Goal: Task Accomplishment & Management: Use online tool/utility

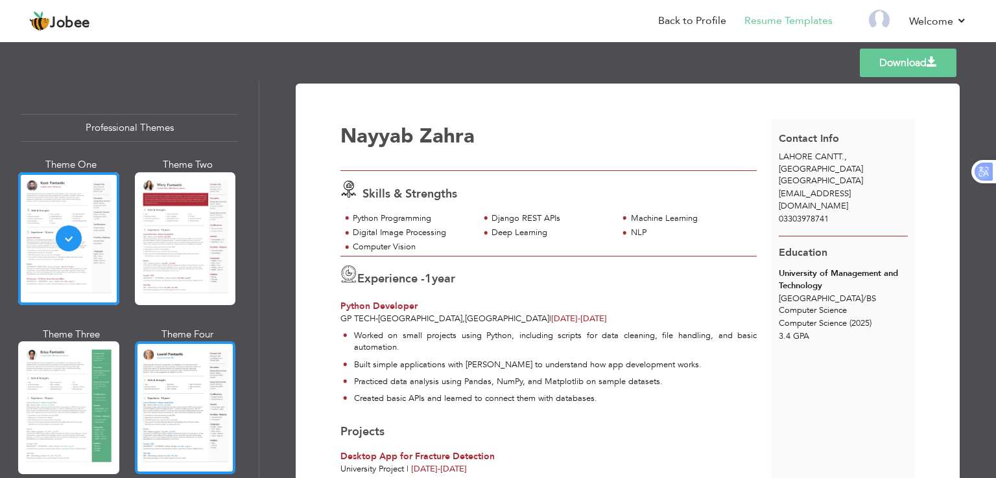
click at [227, 384] on div at bounding box center [185, 408] width 101 height 133
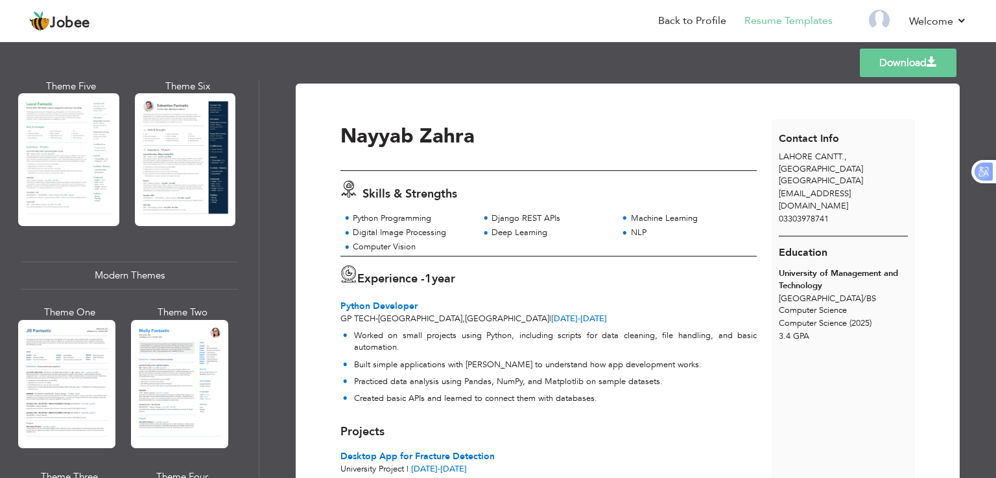
scroll to position [419, 0]
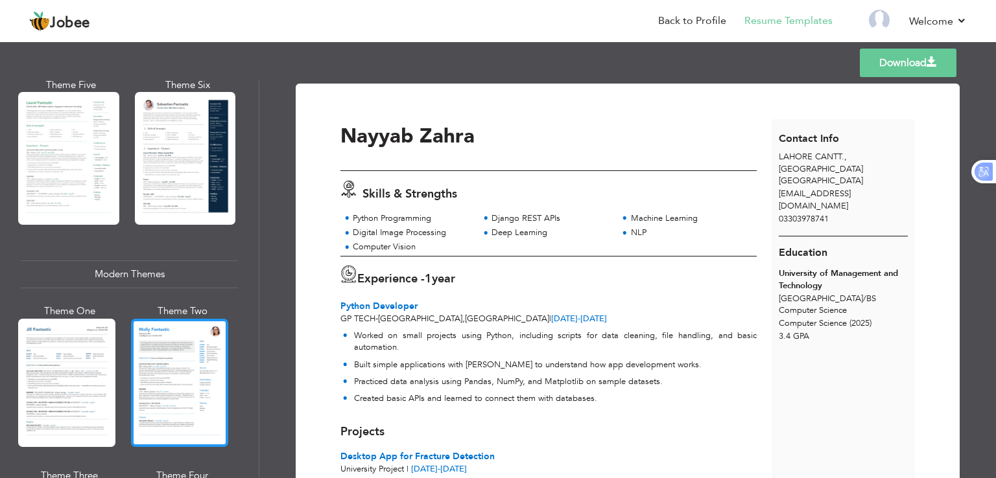
click at [166, 364] on div at bounding box center [179, 383] width 97 height 128
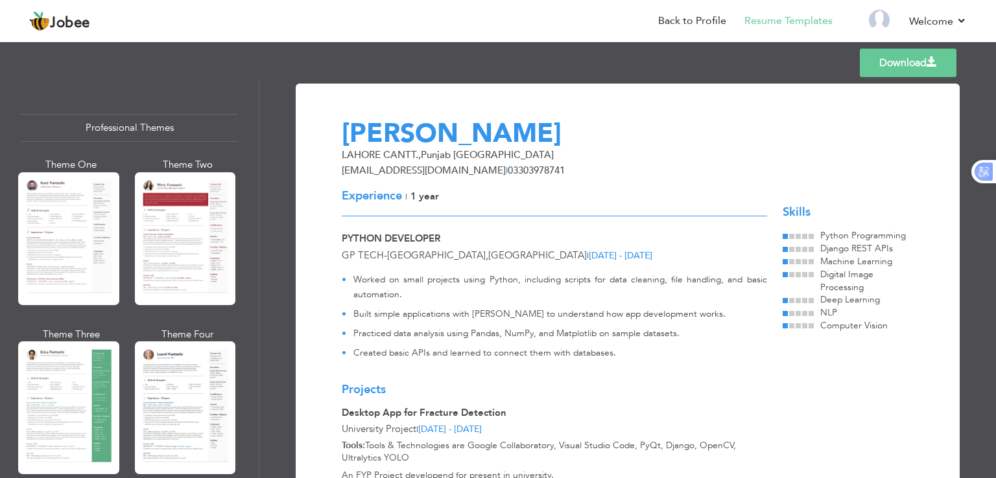
scroll to position [346, 0]
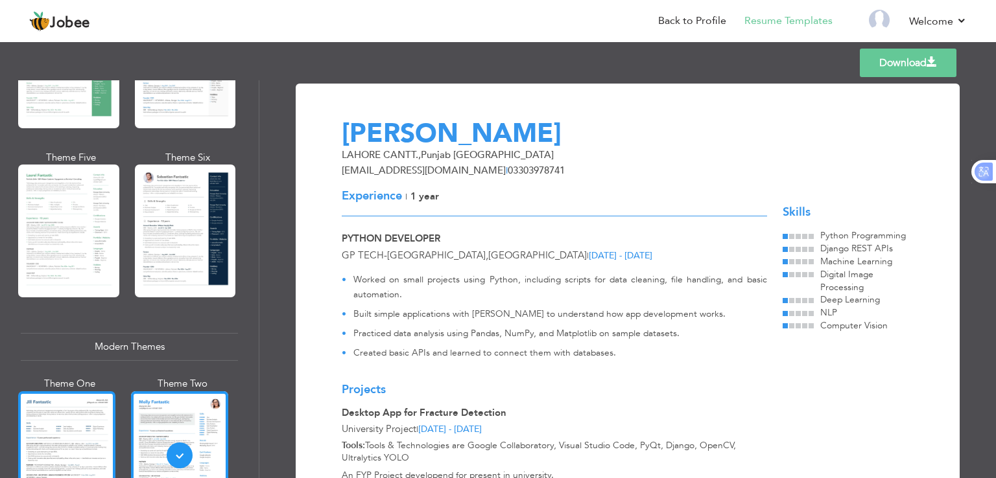
click at [88, 435] on div at bounding box center [66, 456] width 97 height 128
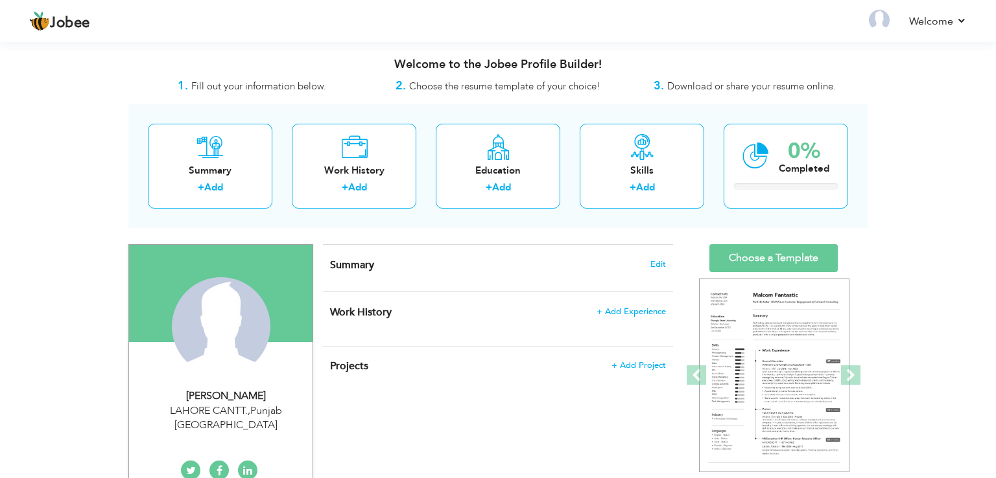
scroll to position [246, 0]
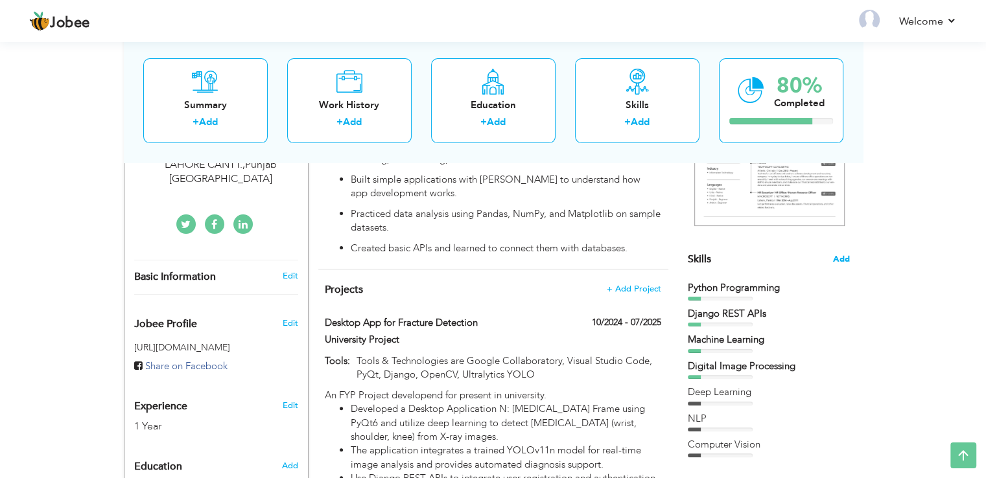
click at [843, 260] on span "Add" at bounding box center [841, 259] width 17 height 12
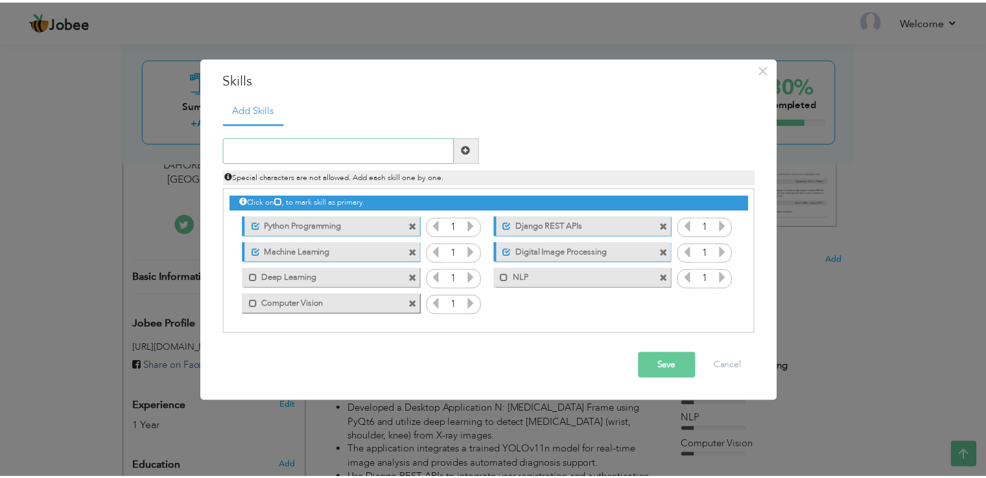
scroll to position [0, 0]
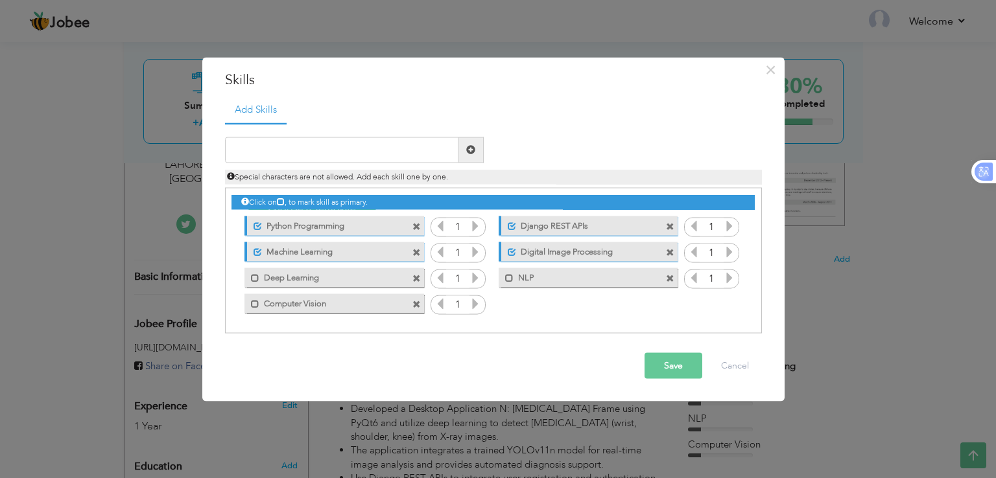
click at [476, 226] on icon at bounding box center [475, 226] width 12 height 12
click at [727, 228] on icon at bounding box center [729, 226] width 12 height 12
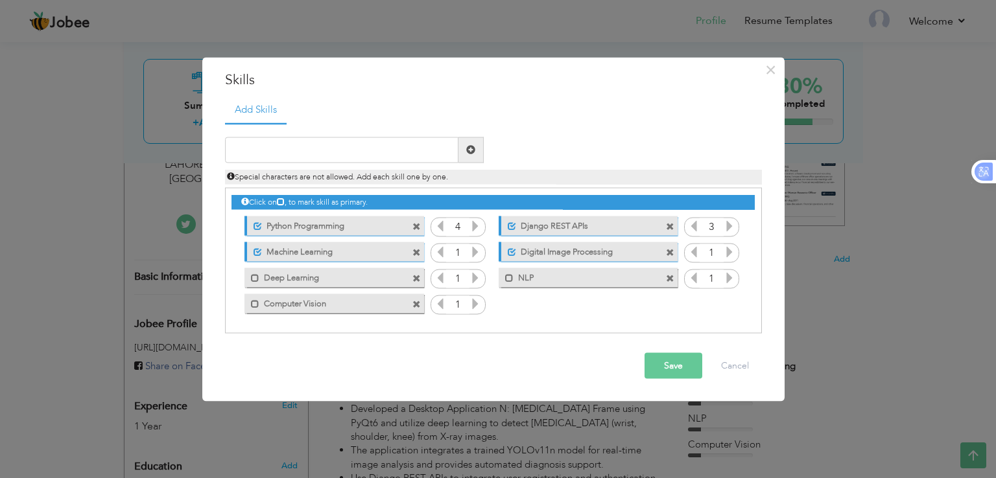
click at [727, 228] on icon at bounding box center [729, 226] width 12 height 12
click at [724, 250] on icon at bounding box center [729, 252] width 12 height 12
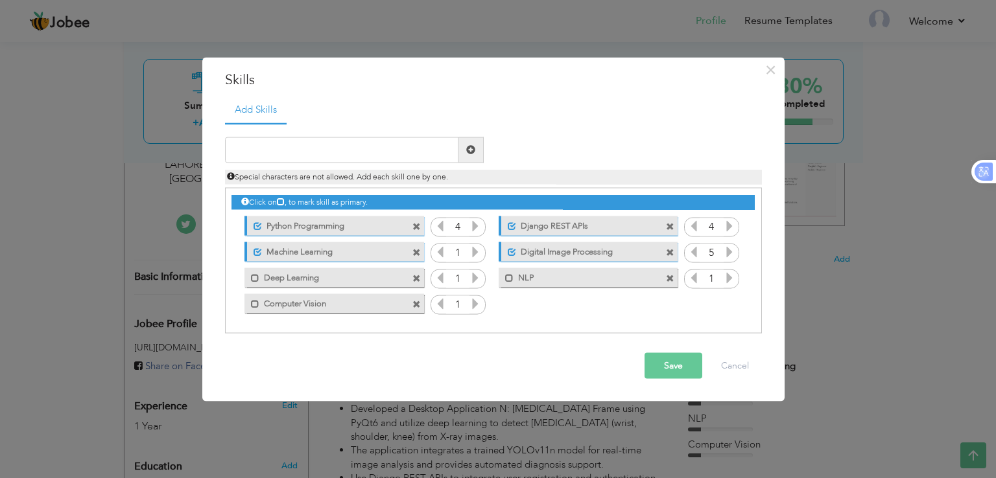
click at [692, 253] on icon at bounding box center [694, 252] width 12 height 12
click at [731, 278] on icon at bounding box center [729, 278] width 12 height 12
click at [478, 254] on icon at bounding box center [475, 252] width 12 height 12
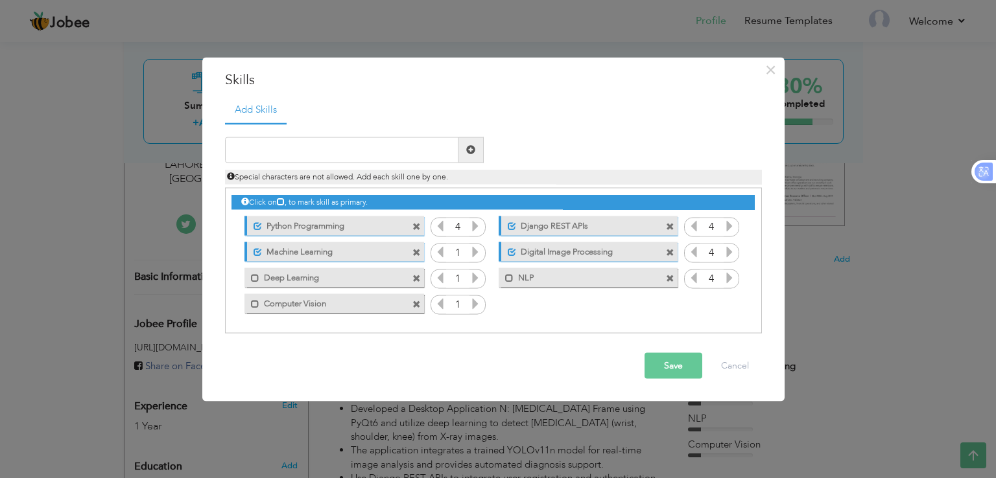
click at [478, 254] on icon at bounding box center [475, 252] width 12 height 12
click at [475, 274] on icon at bounding box center [475, 278] width 12 height 12
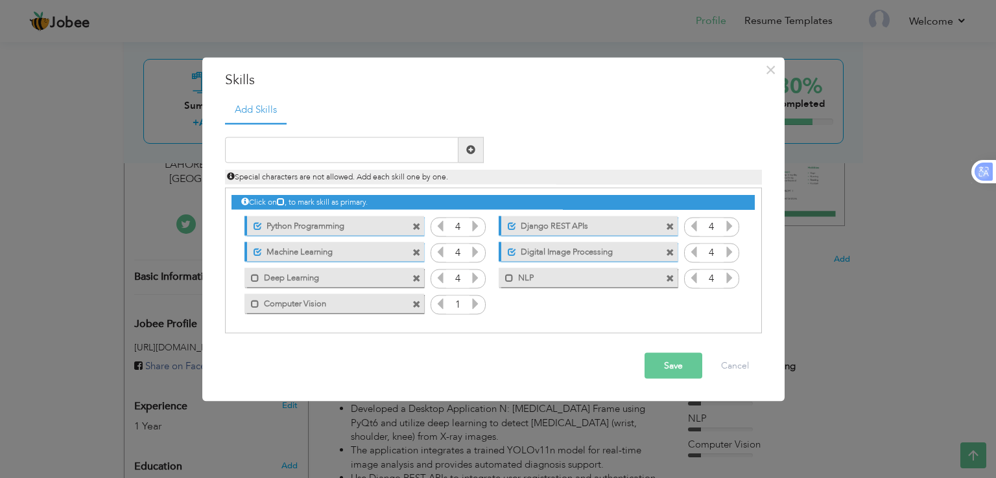
click at [473, 308] on icon at bounding box center [475, 304] width 12 height 12
click at [685, 371] on button "Save" at bounding box center [673, 366] width 58 height 26
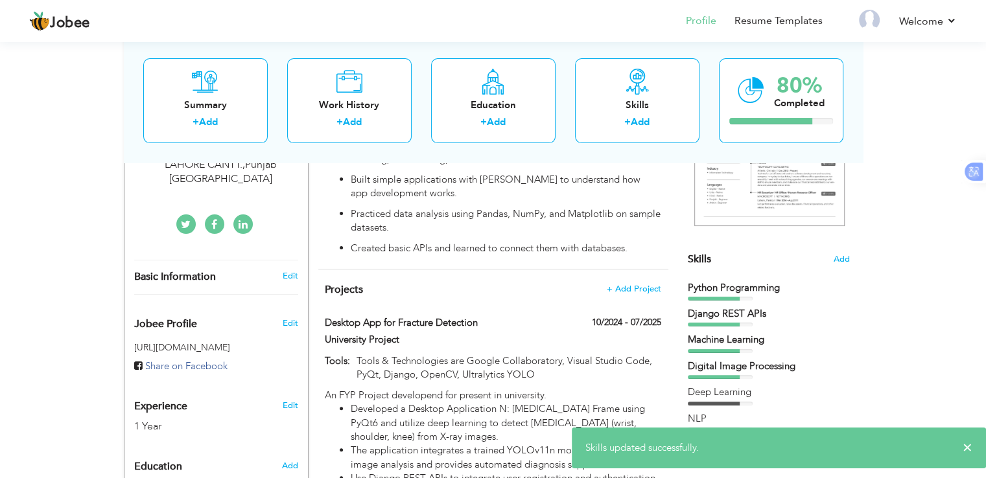
scroll to position [327, 0]
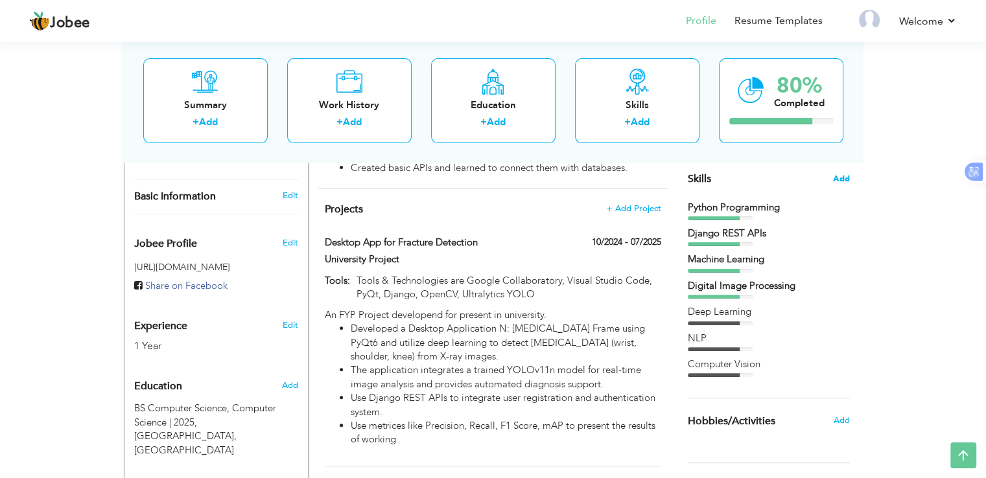
click at [838, 183] on span "Add" at bounding box center [841, 179] width 17 height 12
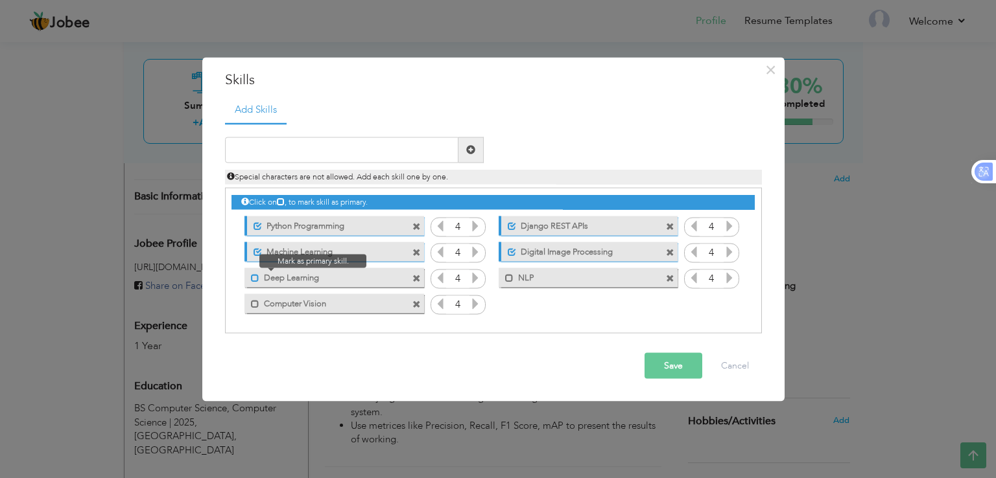
click at [257, 276] on span at bounding box center [255, 278] width 8 height 8
click at [257, 297] on span at bounding box center [251, 300] width 15 height 13
click at [526, 278] on label "NLP" at bounding box center [578, 276] width 131 height 16
click at [670, 364] on button "Save" at bounding box center [673, 366] width 58 height 26
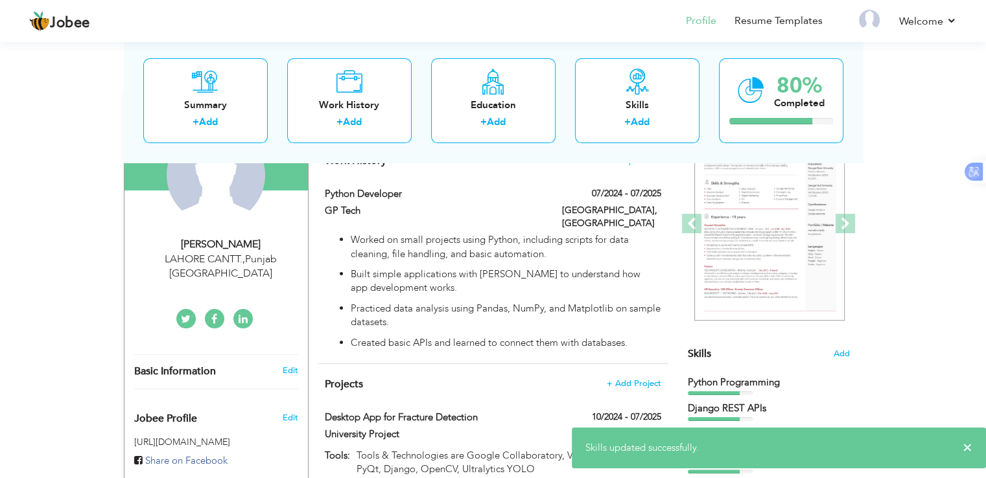
scroll to position [0, 0]
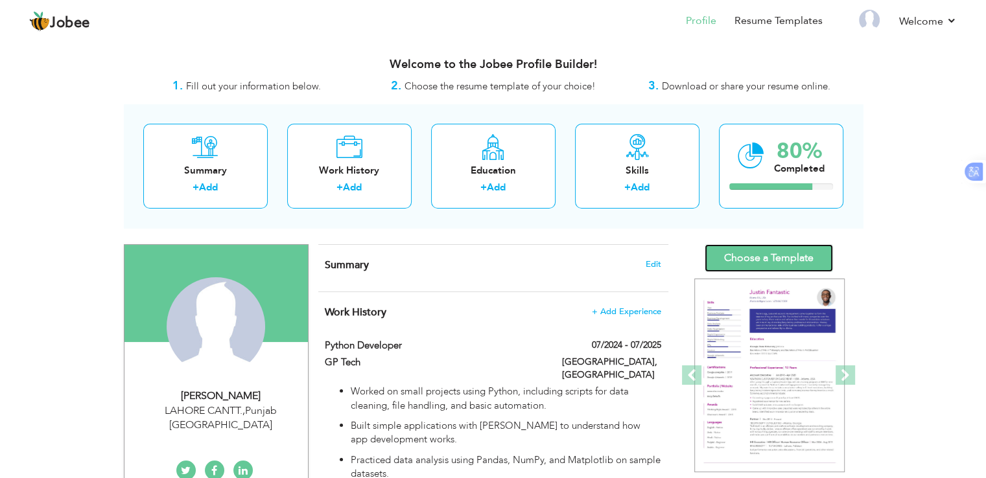
click at [773, 268] on link "Choose a Template" at bounding box center [769, 258] width 128 height 28
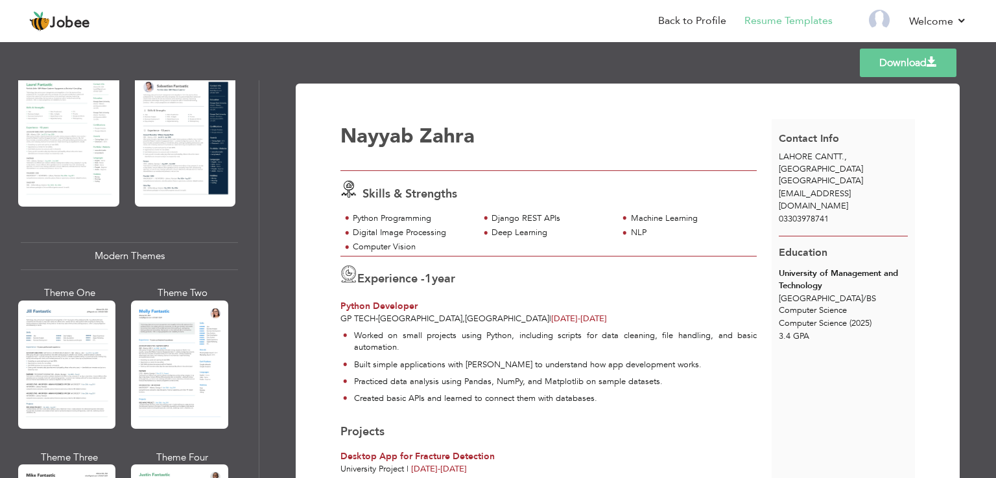
scroll to position [391, 0]
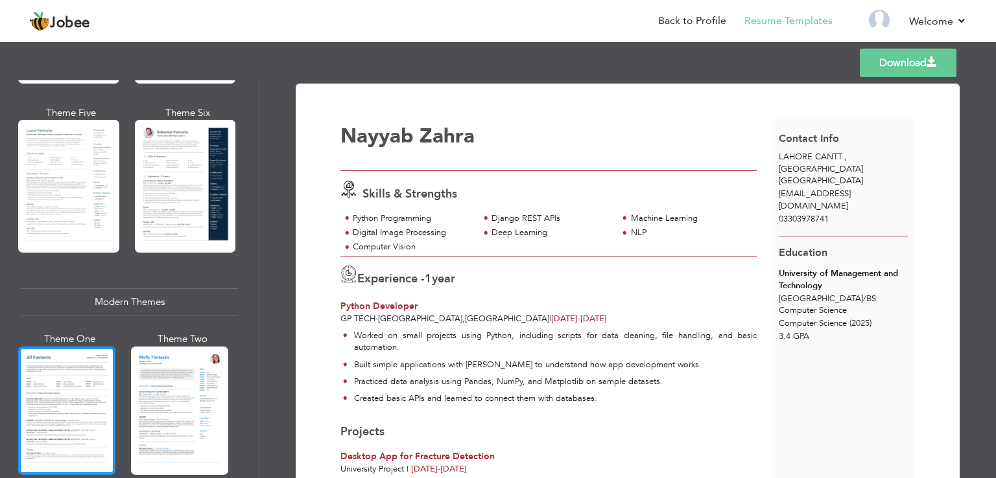
click at [60, 399] on div at bounding box center [66, 411] width 97 height 128
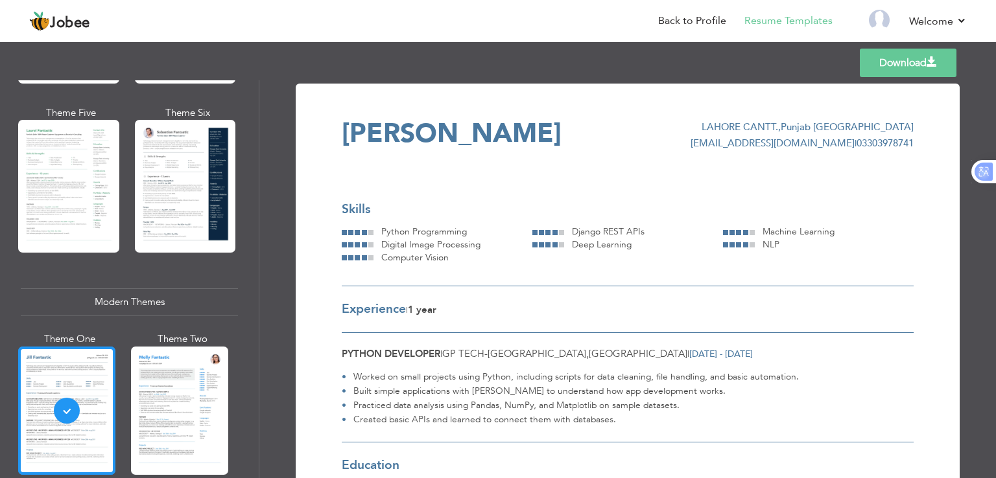
click at [60, 399] on div at bounding box center [66, 411] width 97 height 128
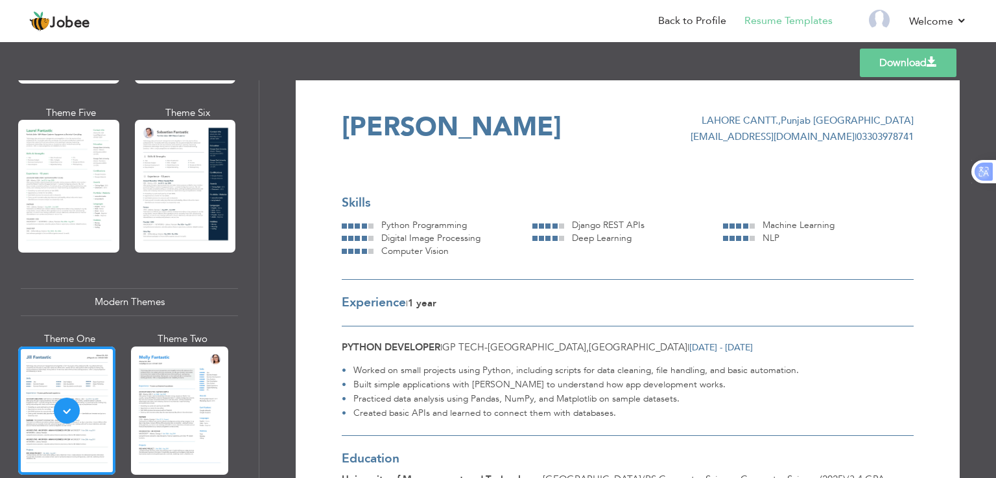
scroll to position [5, 0]
click at [923, 64] on link "Download" at bounding box center [908, 63] width 97 height 29
